Goal: Information Seeking & Learning: Compare options

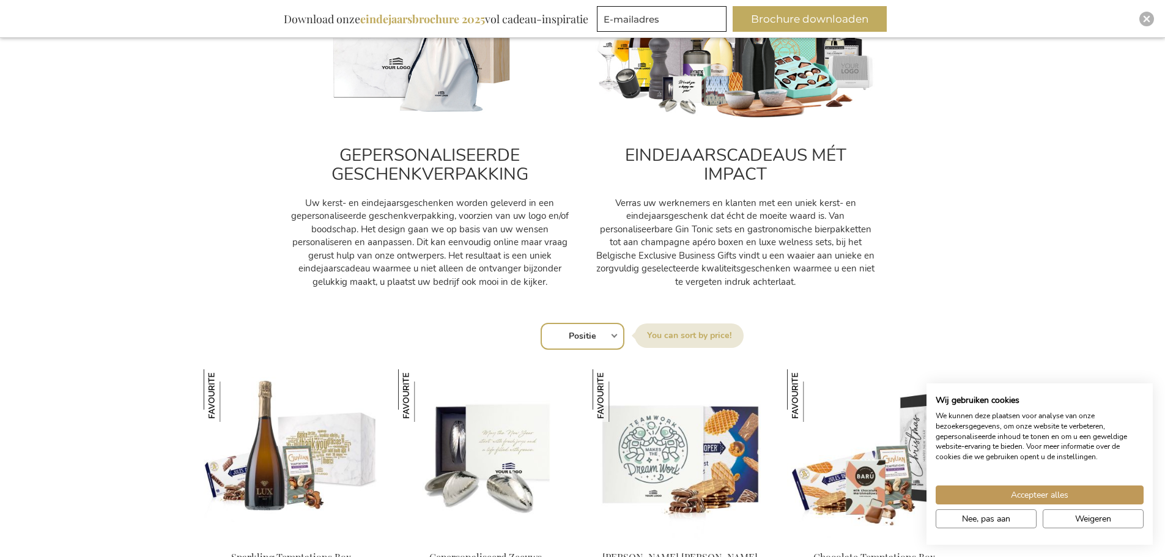
scroll to position [550, 0]
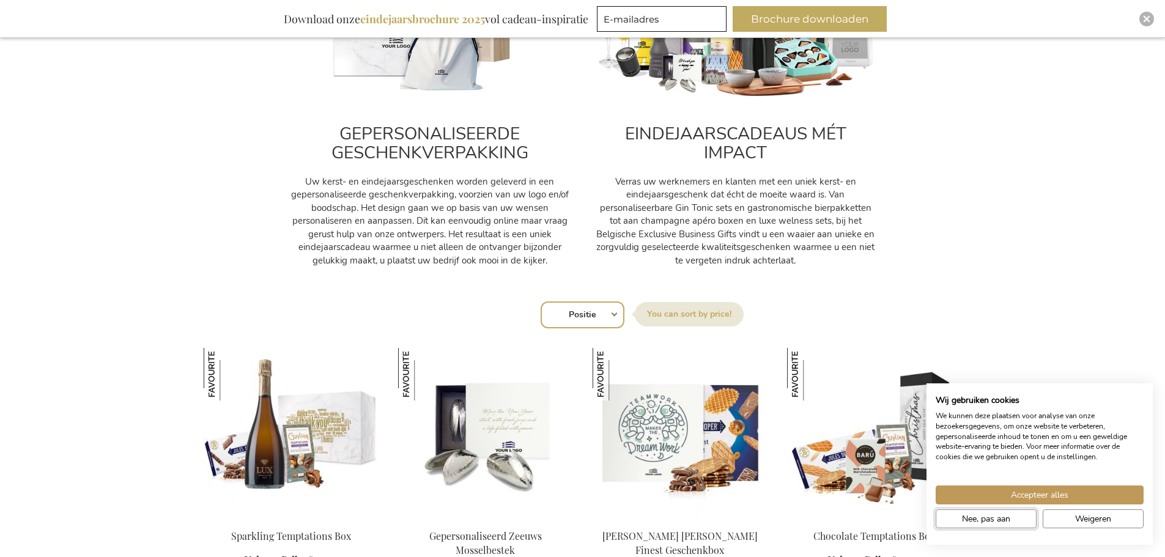
click at [960, 511] on button "Nee, pas aan" at bounding box center [986, 518] width 101 height 19
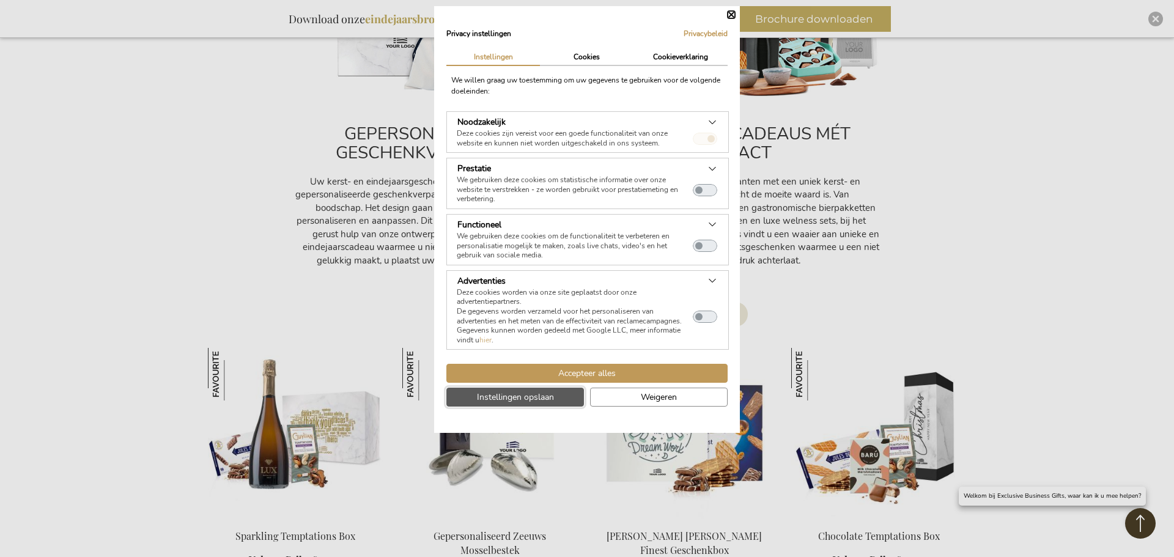
click at [539, 401] on span "Instellingen opslaan" at bounding box center [515, 397] width 77 height 13
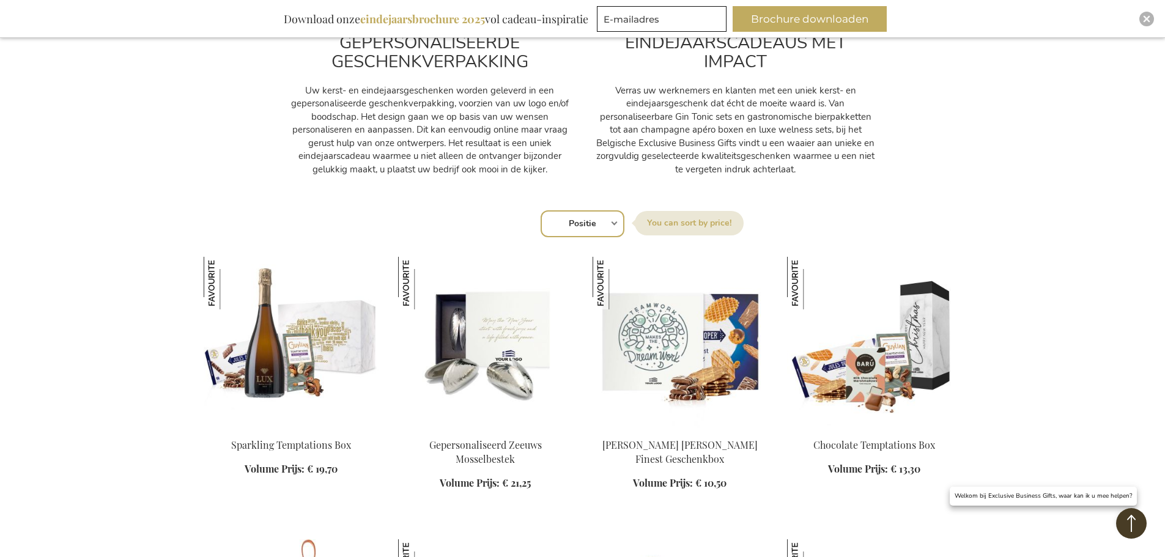
scroll to position [856, 0]
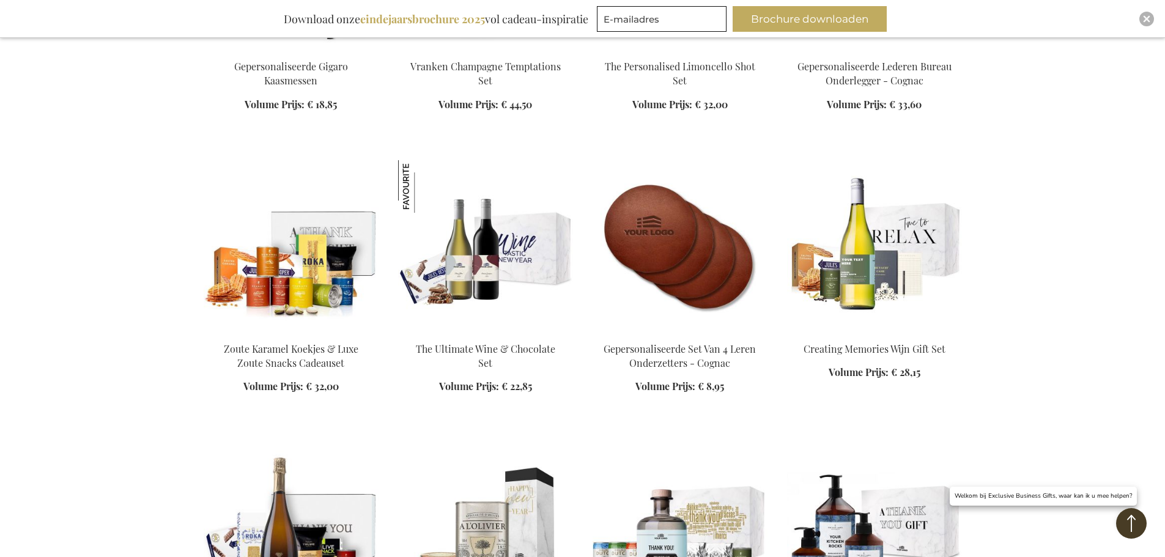
scroll to position [1590, 0]
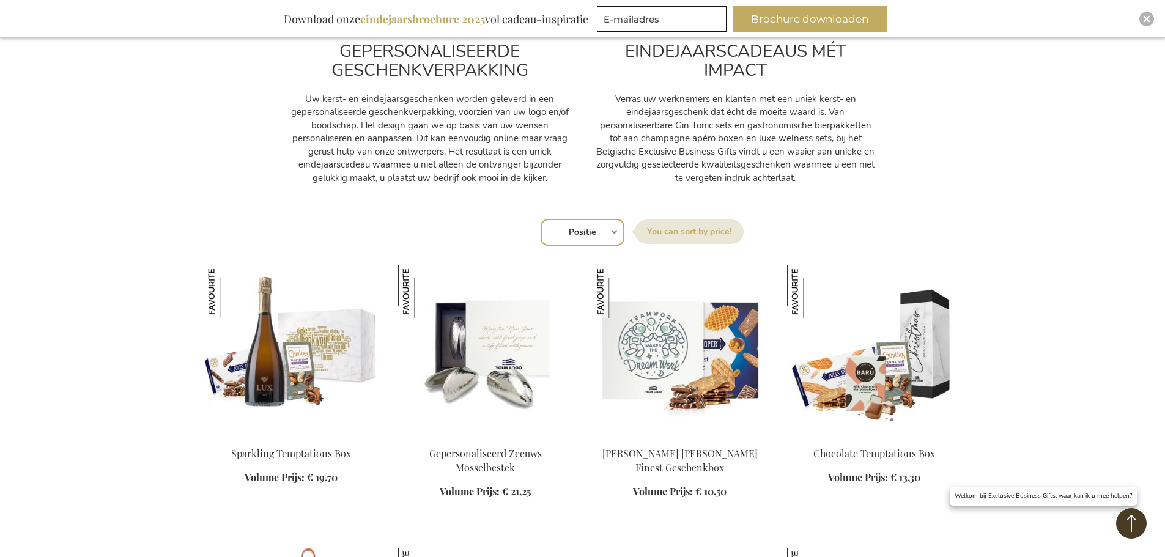
scroll to position [611, 0]
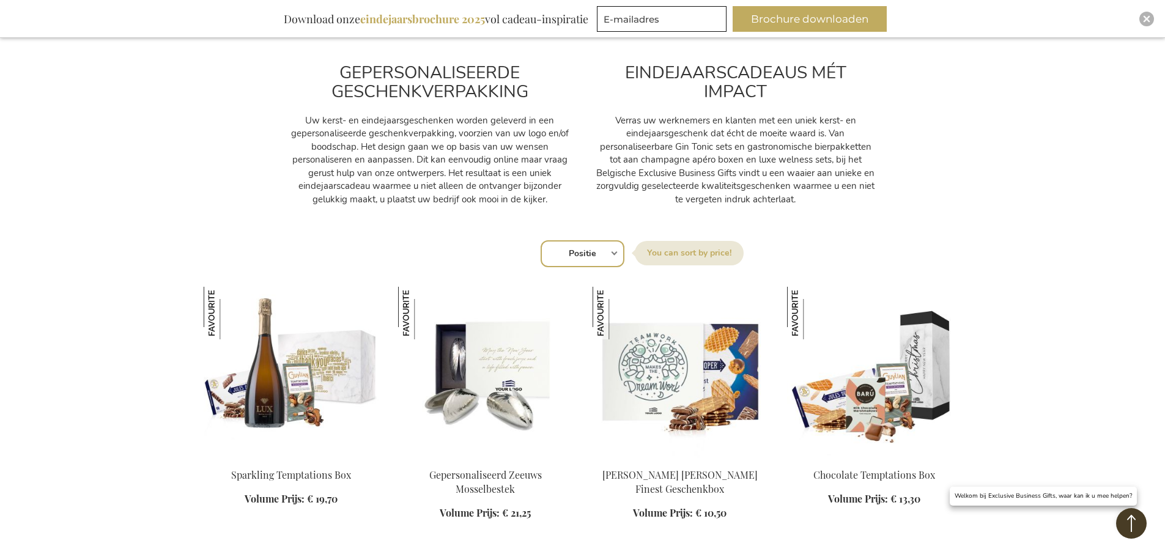
click at [613, 249] on div "Sorteer op Positie Best Sellers Meest bekeken Nieuw Biggest Saving Price: low t…" at bounding box center [582, 252] width 745 height 29
select select "price_desc"
click at [541, 240] on select "Positie Best Sellers Meest bekeken Nieuw Biggest Saving Price: low to high Pric…" at bounding box center [583, 253] width 84 height 27
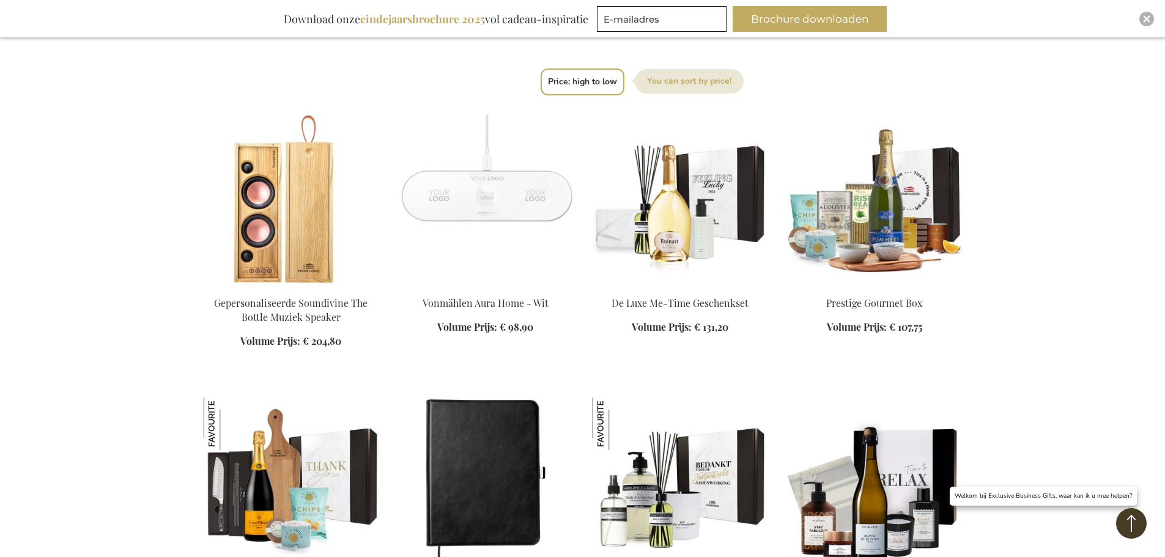
scroll to position [978, 0]
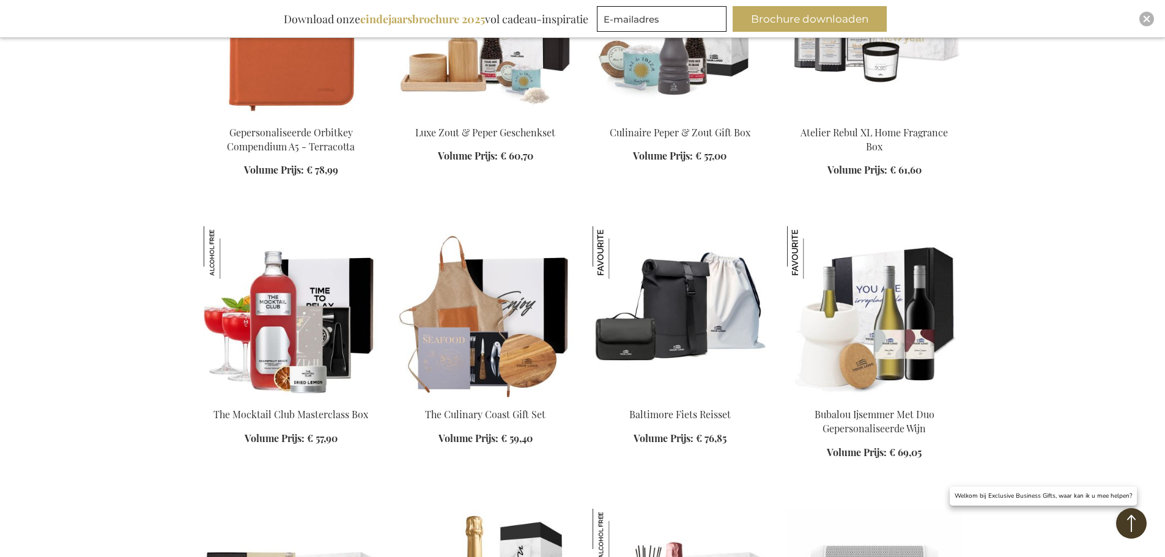
scroll to position [2201, 0]
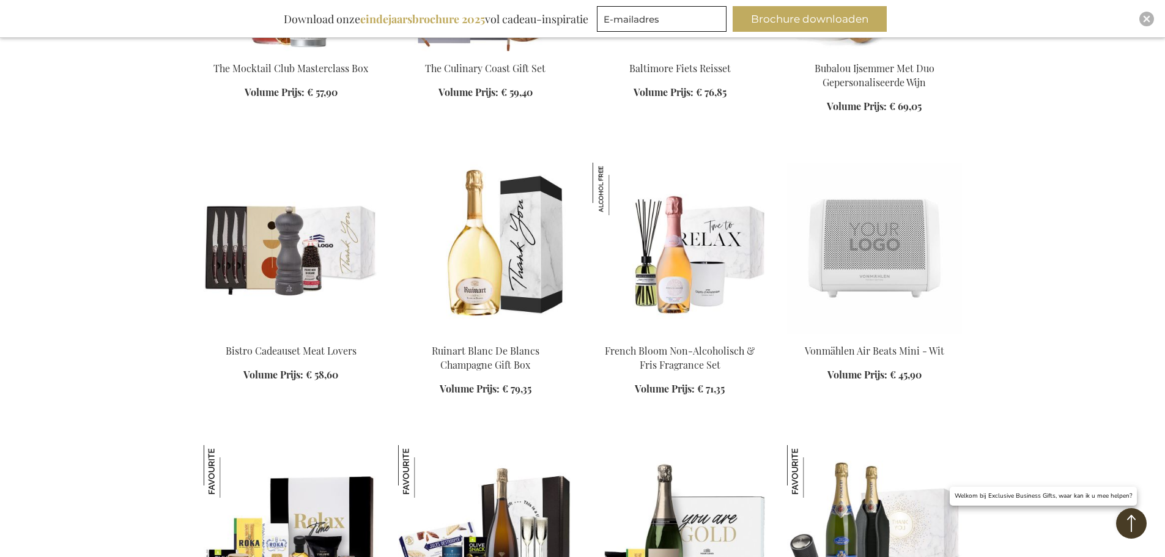
scroll to position [3057, 0]
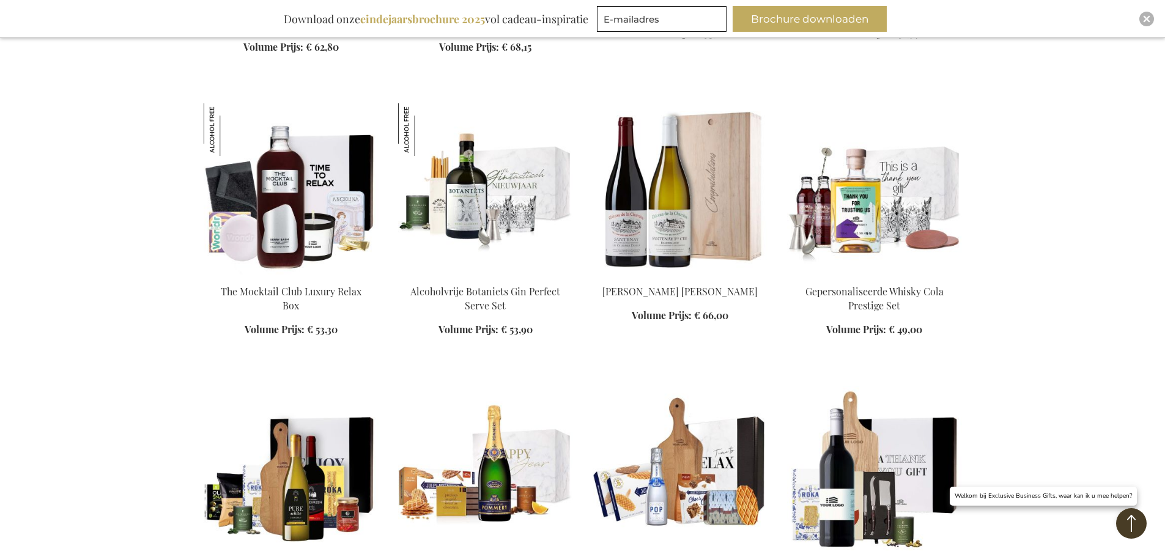
scroll to position [4219, 0]
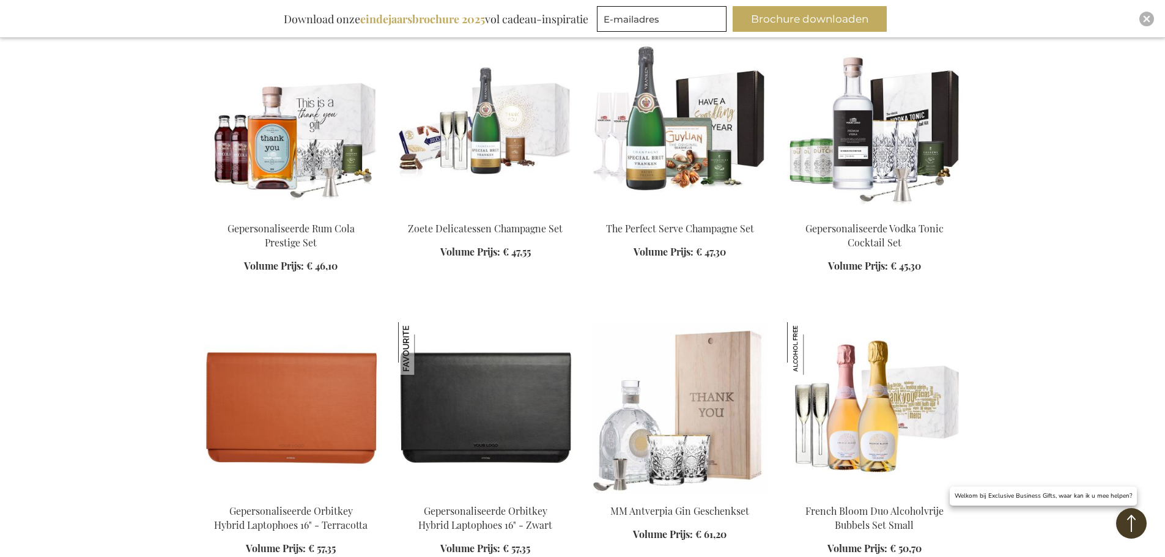
scroll to position [5137, 0]
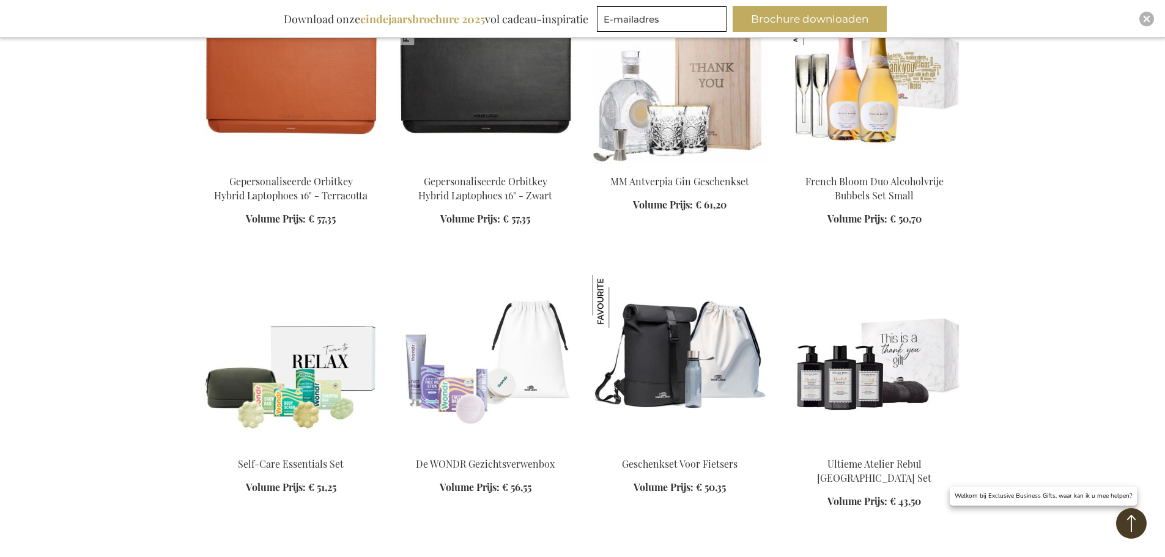
scroll to position [5442, 0]
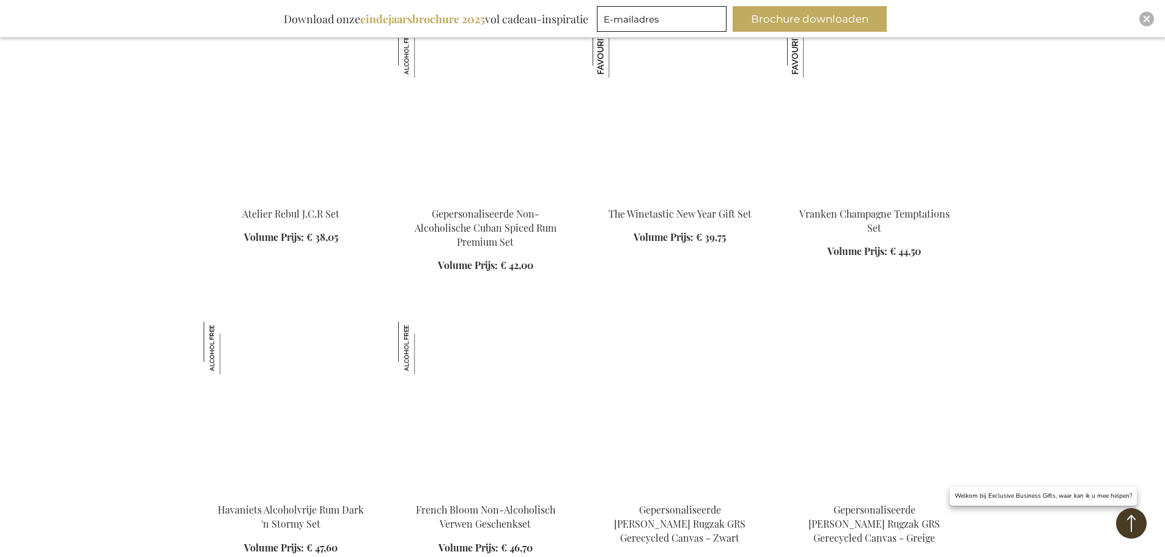
scroll to position [9356, 0]
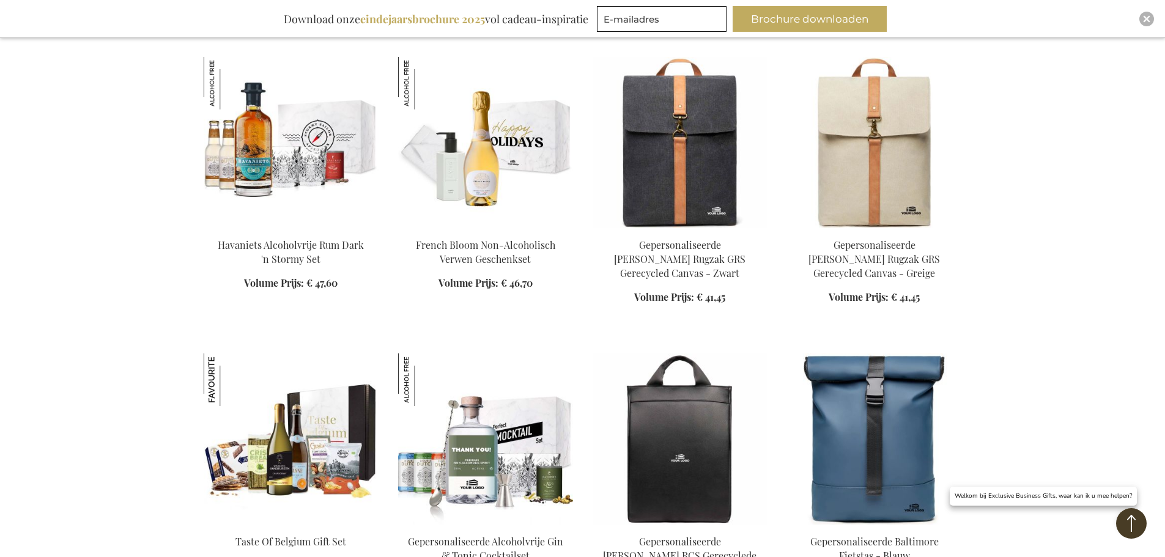
scroll to position [9784, 0]
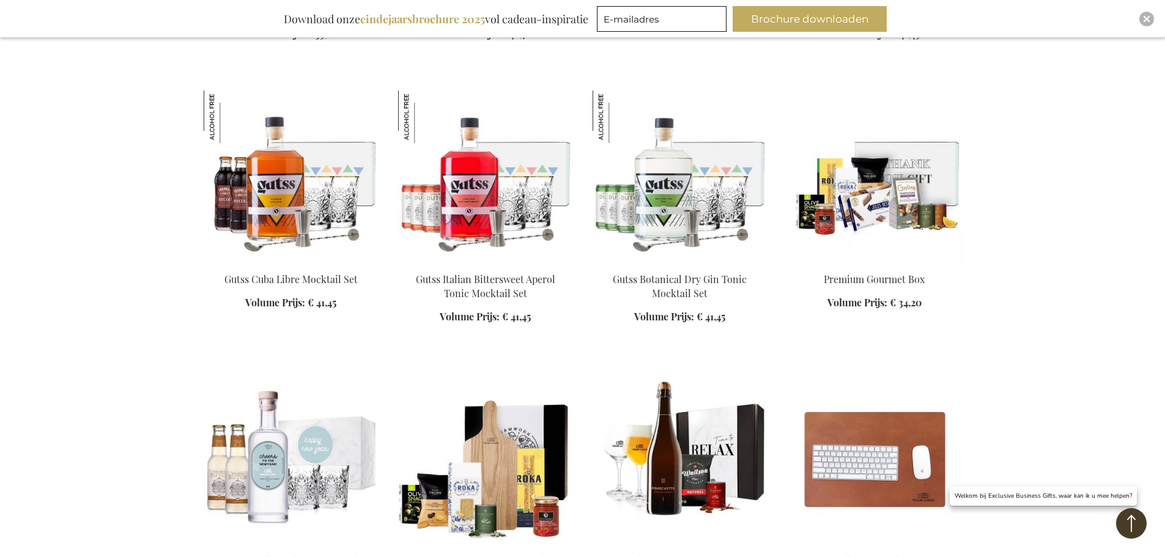
scroll to position [11129, 0]
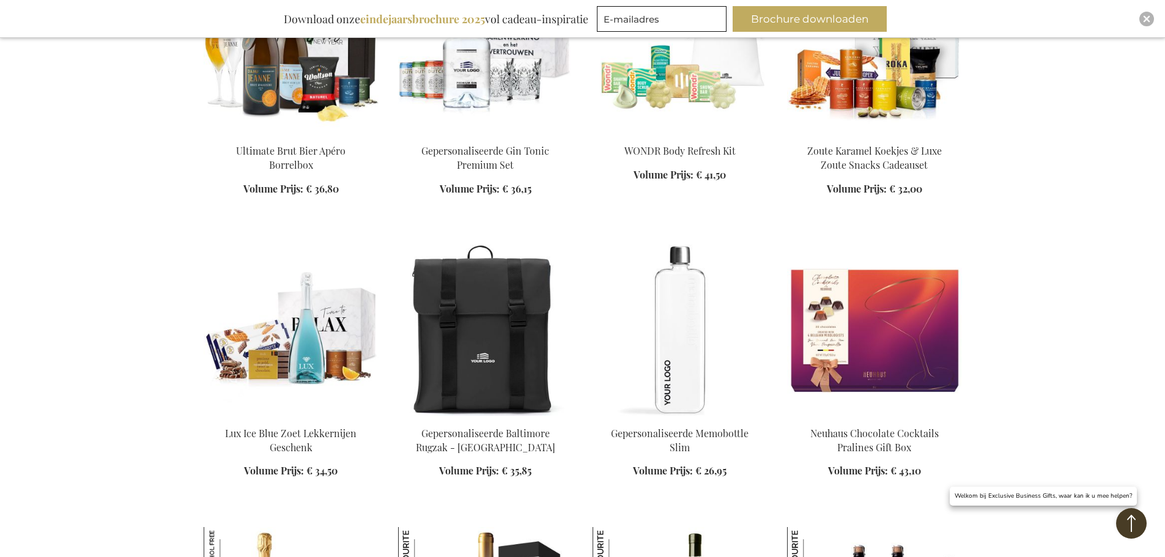
scroll to position [11741, 0]
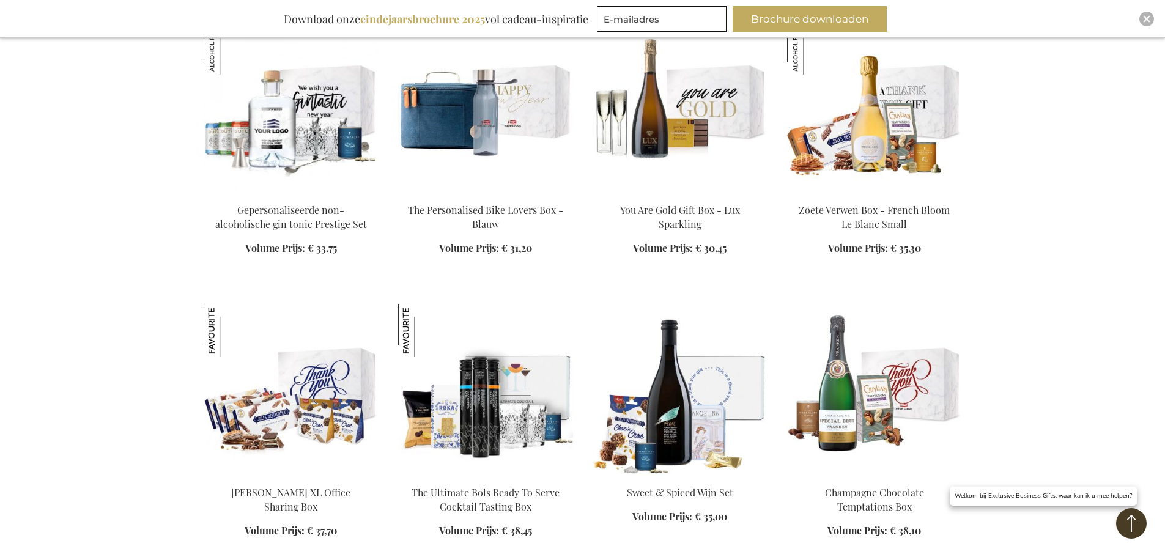
scroll to position [12719, 0]
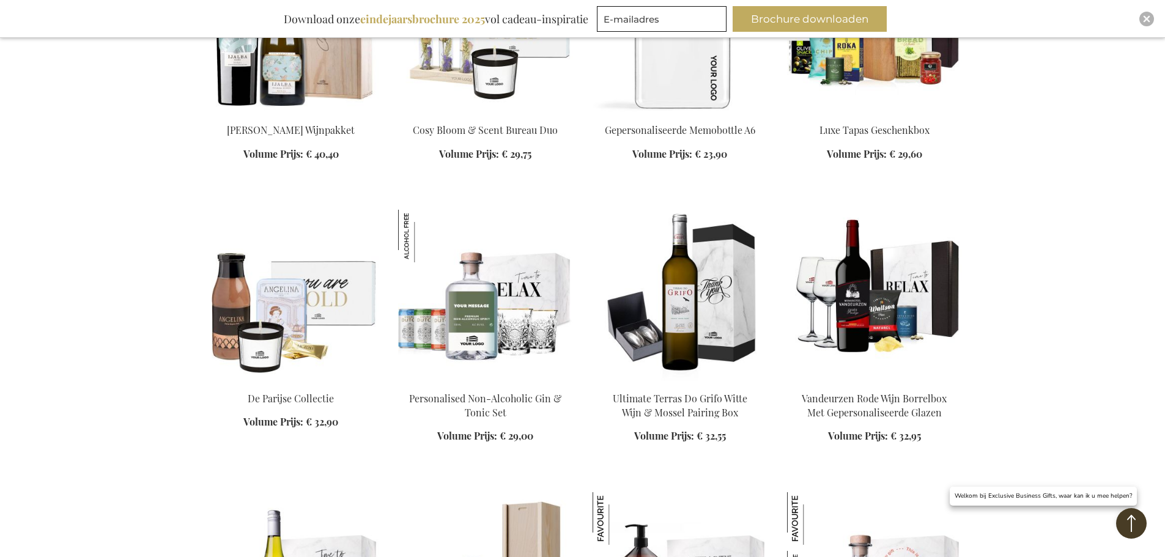
scroll to position [13759, 0]
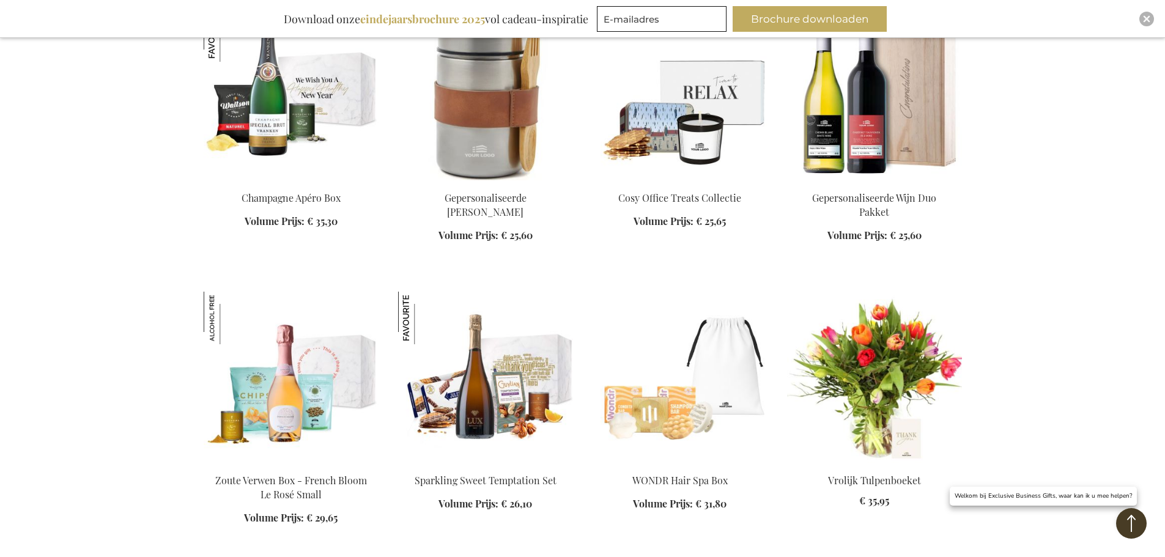
scroll to position [15348, 0]
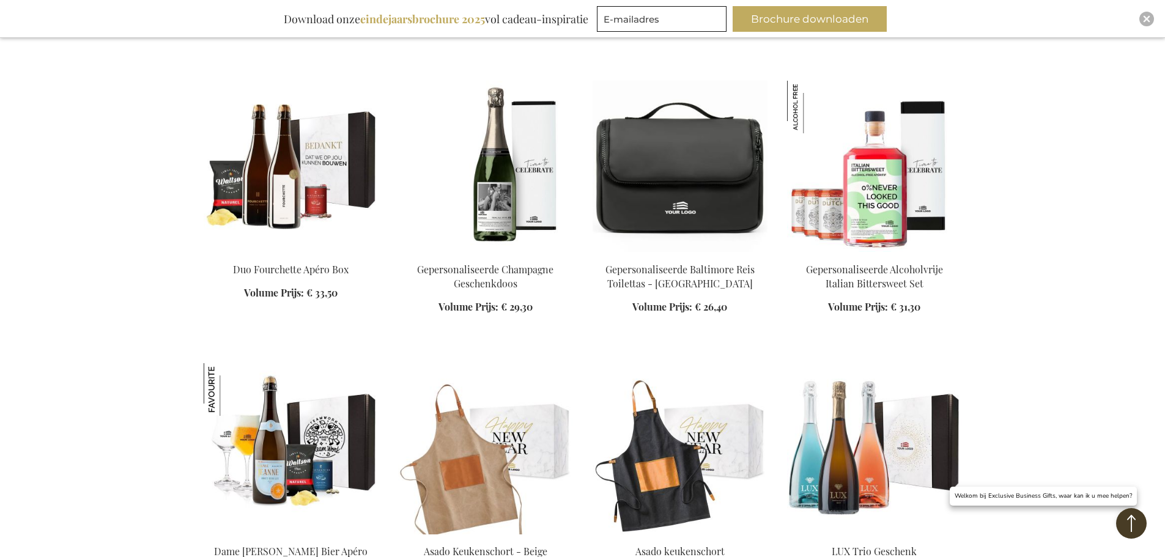
scroll to position [16021, 0]
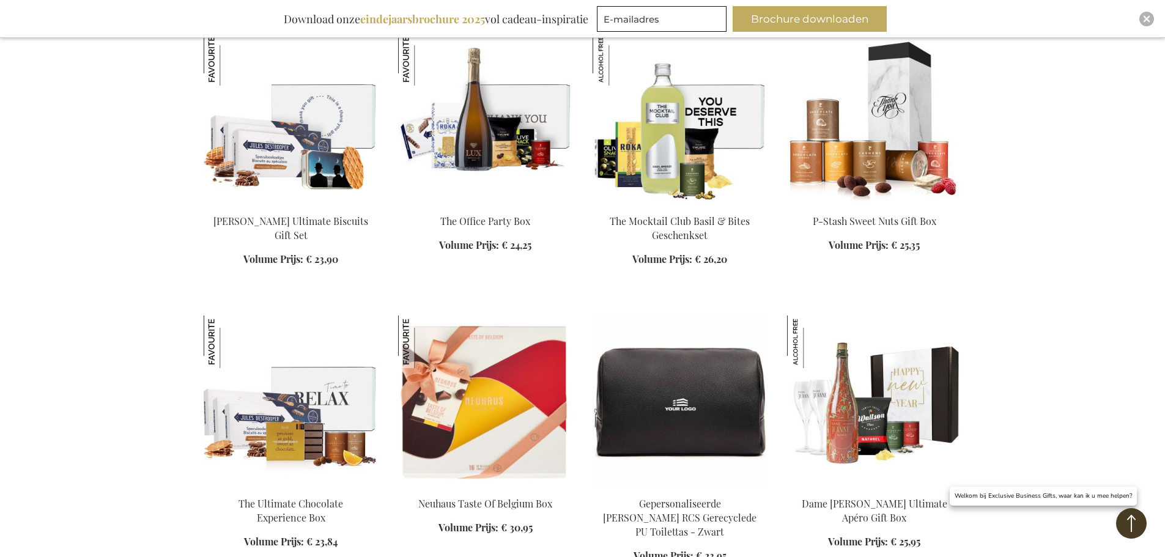
scroll to position [16633, 0]
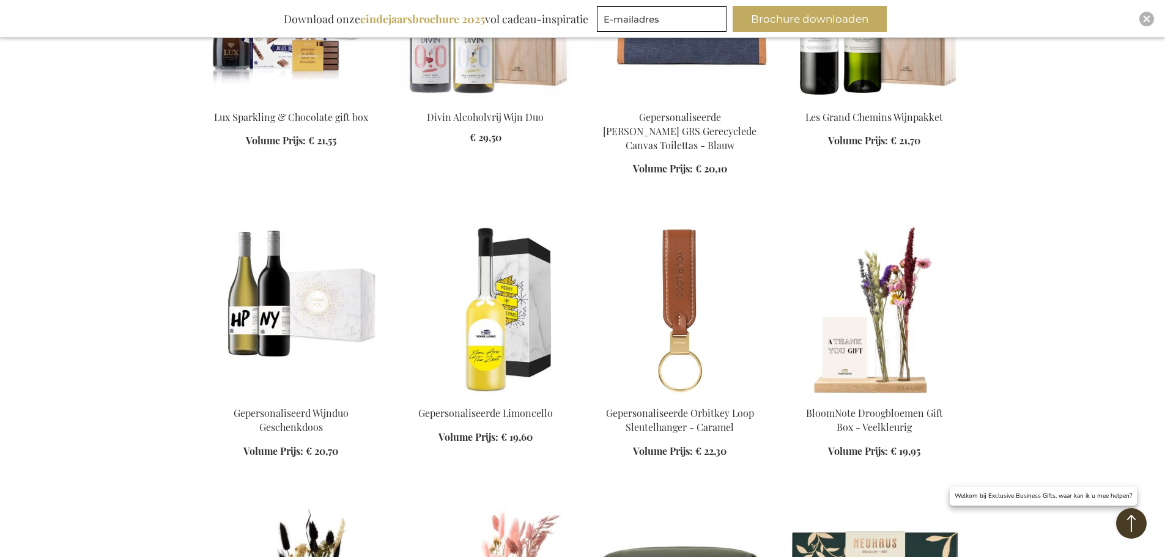
scroll to position [17733, 0]
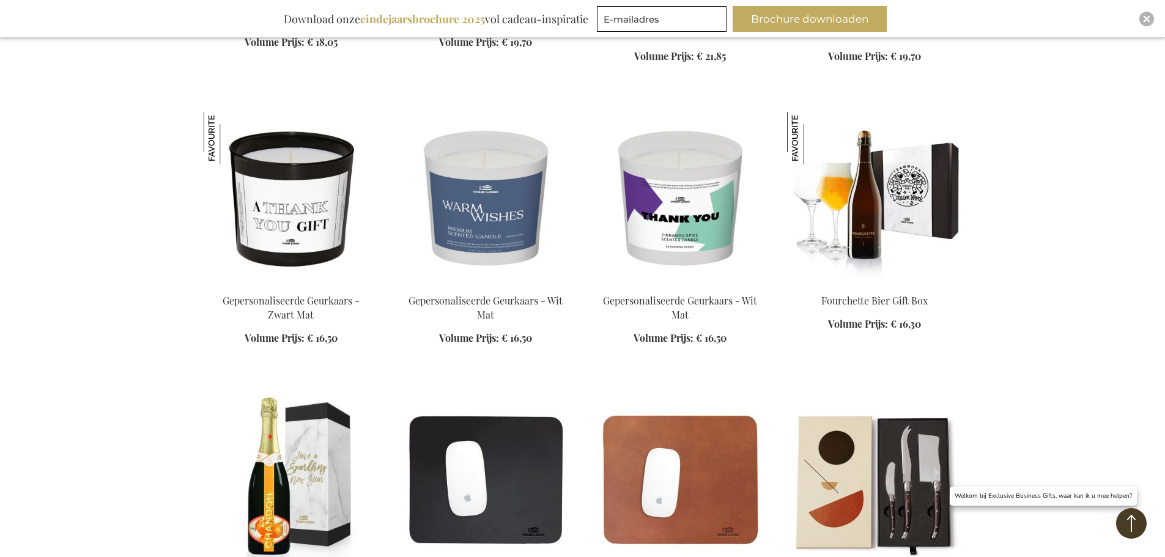
scroll to position [18712, 0]
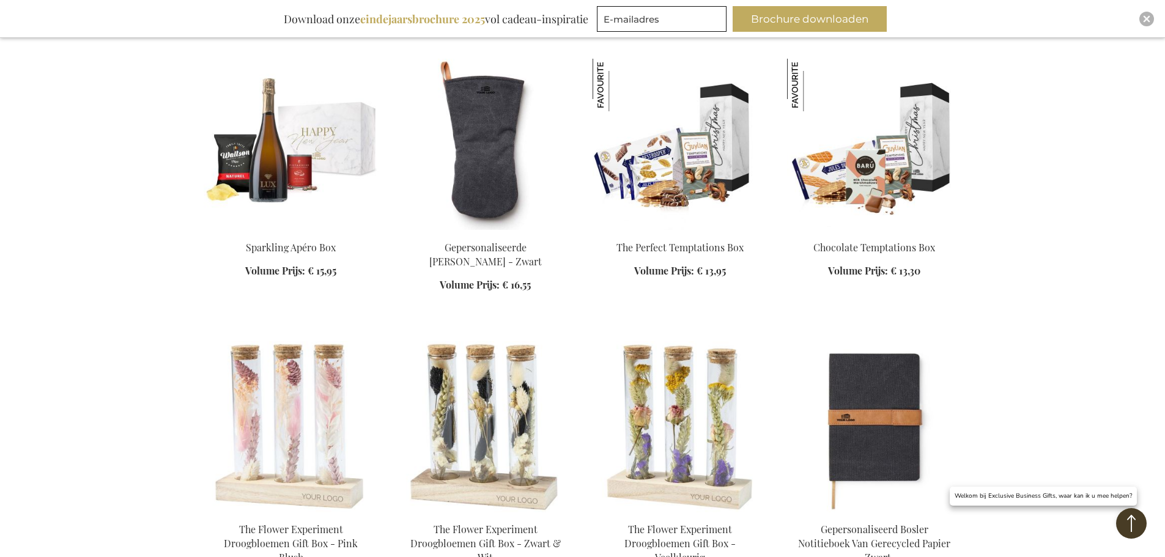
scroll to position [19323, 0]
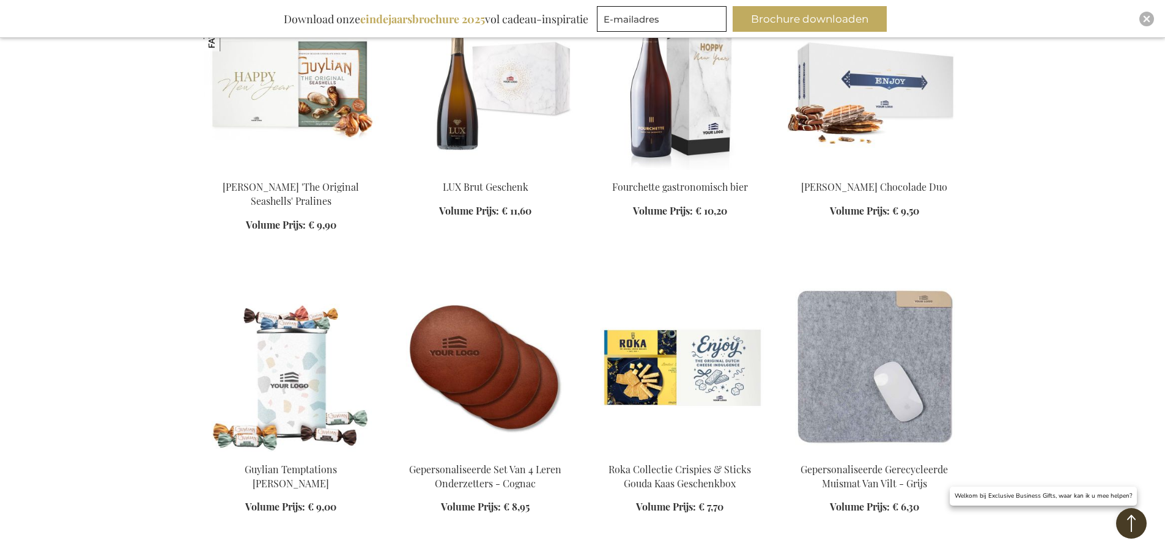
scroll to position [20240, 0]
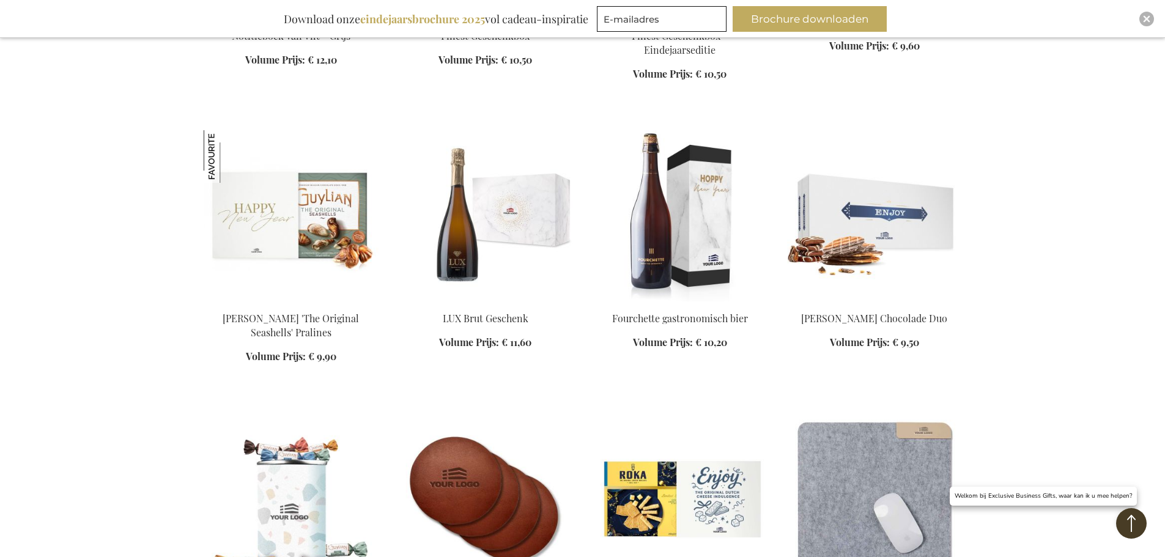
scroll to position [19873, 0]
